Goal: Task Accomplishment & Management: Manage account settings

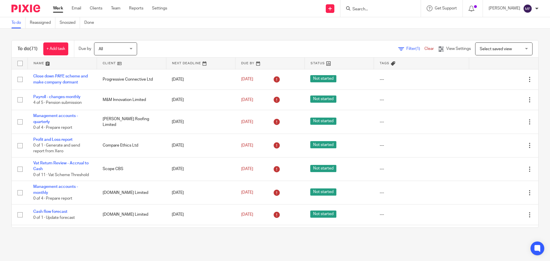
click at [372, 8] on input "Search" at bounding box center [378, 9] width 52 height 5
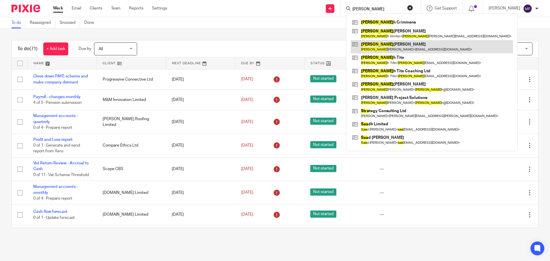
type input "sara"
click at [392, 48] on link at bounding box center [432, 46] width 162 height 13
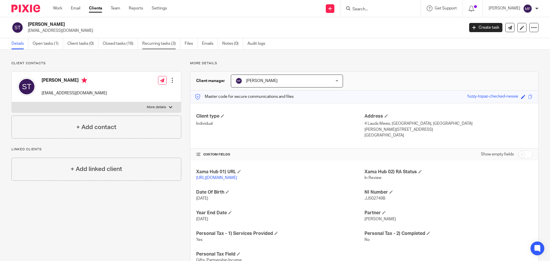
click at [160, 43] on link "Recurring tasks (3)" at bounding box center [161, 43] width 38 height 11
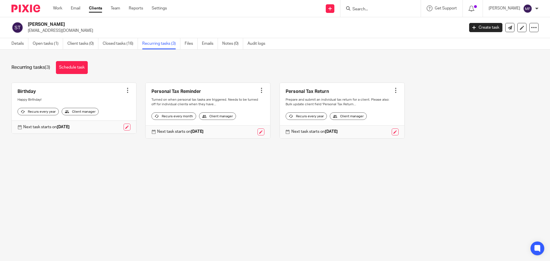
click at [263, 88] on link at bounding box center [208, 110] width 125 height 55
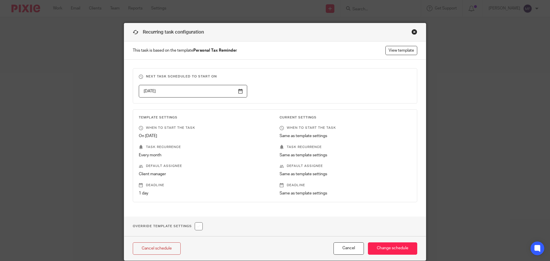
click at [412, 33] on div "Close this dialog window" at bounding box center [415, 32] width 6 height 6
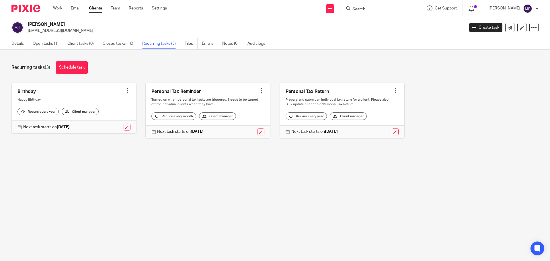
click at [259, 93] on div at bounding box center [262, 91] width 6 height 6
click at [236, 126] on span "Cancel schedule" at bounding box center [236, 127] width 30 height 4
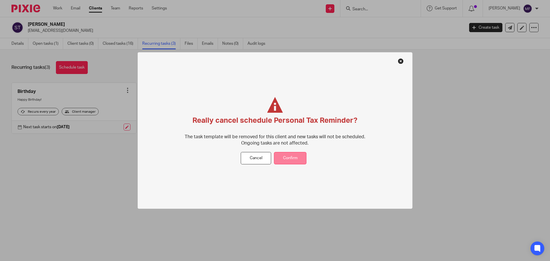
click at [300, 160] on button "Confirm" at bounding box center [290, 158] width 32 height 12
